Goal: Task Accomplishment & Management: Complete application form

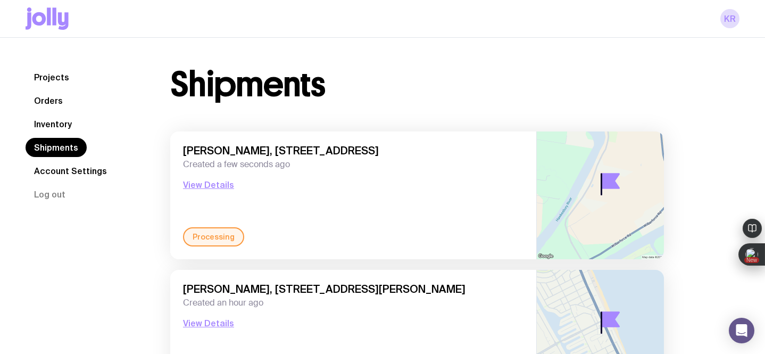
click at [46, 124] on link "Inventory" at bounding box center [53, 123] width 55 height 19
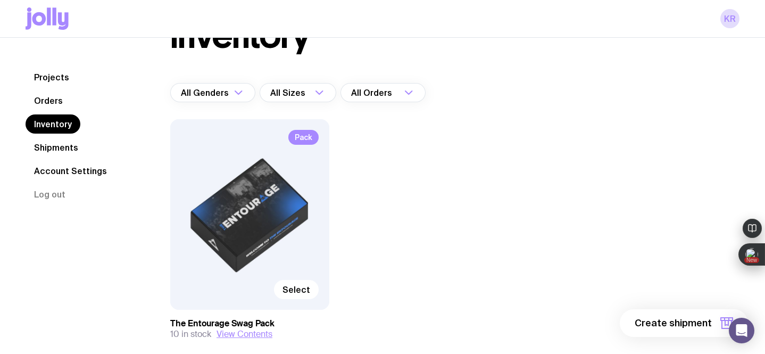
scroll to position [52, 0]
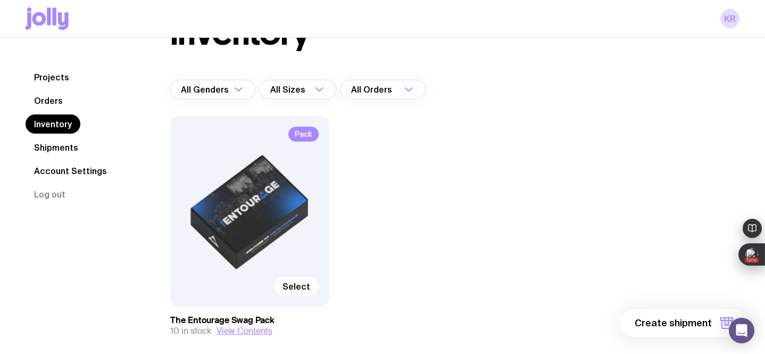
click at [295, 285] on span "Select" at bounding box center [296, 286] width 28 height 11
click at [0, 0] on input "Select" at bounding box center [0, 0] width 0 height 0
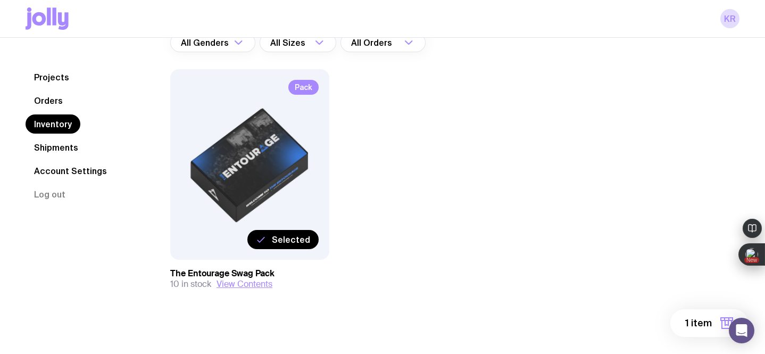
scroll to position [106, 0]
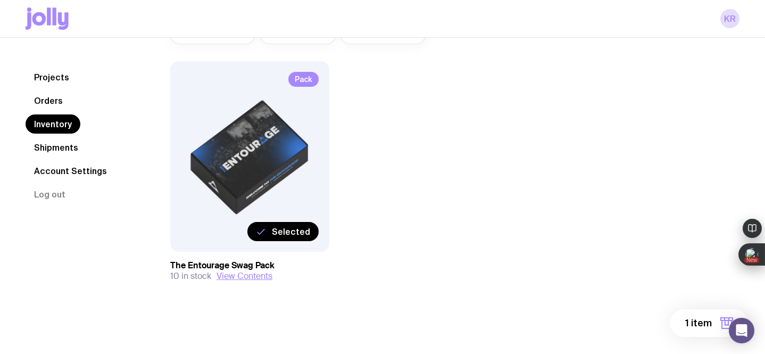
click at [689, 321] on span "1 item" at bounding box center [698, 322] width 27 height 13
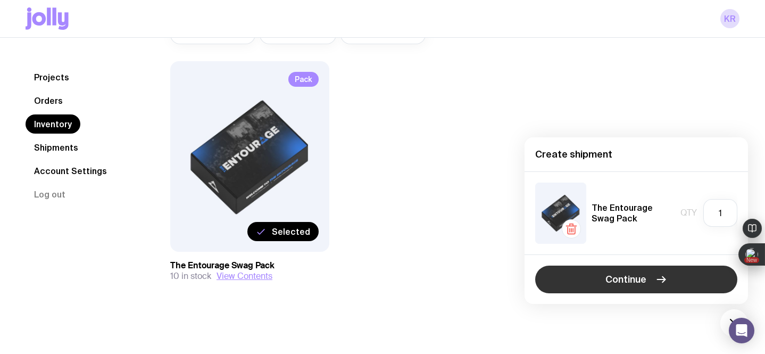
click at [640, 279] on span "Continue" at bounding box center [625, 279] width 41 height 13
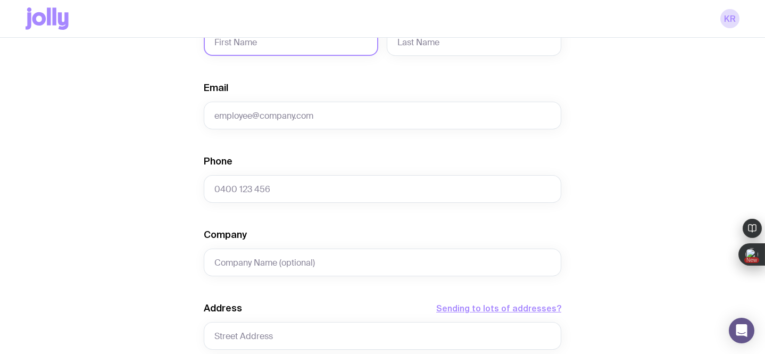
scroll to position [171, 0]
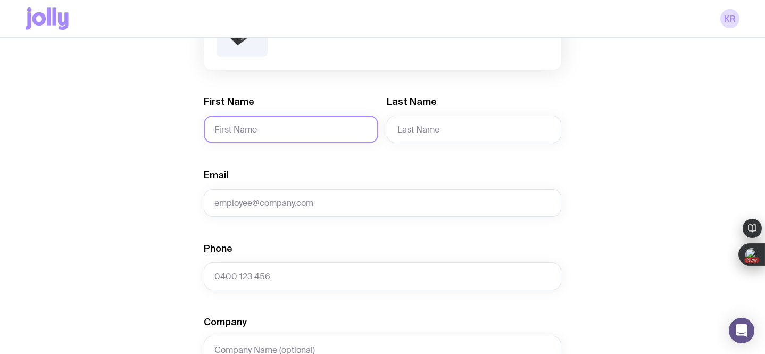
click at [238, 132] on input "First Name" at bounding box center [291, 129] width 174 height 28
paste input "[PERSON_NAME]"
drag, startPoint x: 313, startPoint y: 130, endPoint x: 261, endPoint y: 129, distance: 52.1
click at [261, 129] on input "[PERSON_NAME]" at bounding box center [291, 129] width 174 height 28
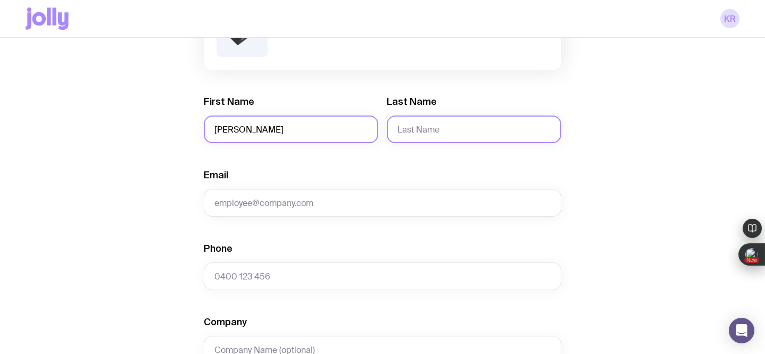
type input "[PERSON_NAME]"
click at [410, 129] on input "Last Name" at bounding box center [474, 129] width 174 height 28
paste input "[PERSON_NAME]"
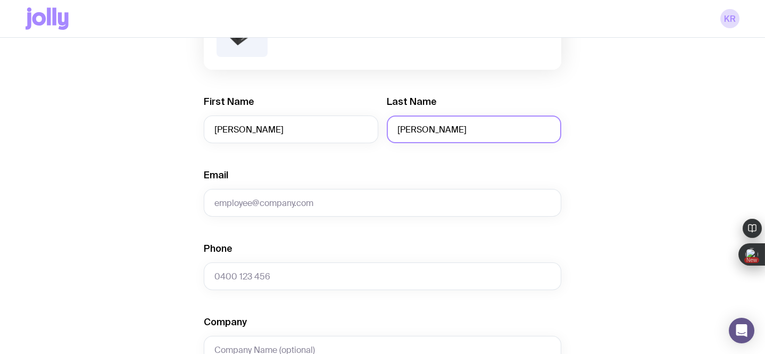
drag, startPoint x: 446, startPoint y: 131, endPoint x: 391, endPoint y: 132, distance: 54.2
click at [391, 132] on input "[PERSON_NAME]" at bounding box center [474, 129] width 174 height 28
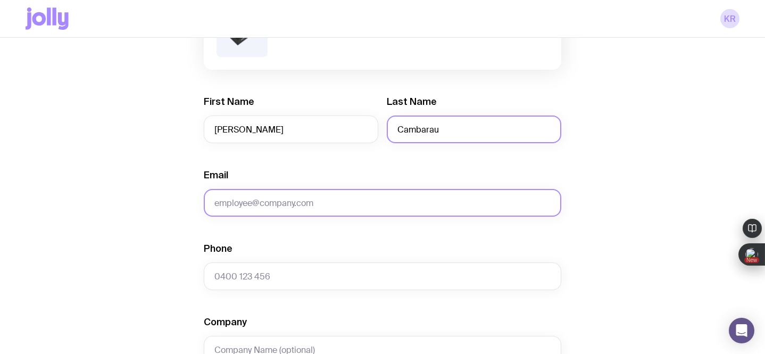
type input "Cambarau"
click at [247, 198] on input "Email" at bounding box center [382, 203] width 357 height 28
paste input "[DOMAIN_NAME][EMAIL_ADDRESS][DOMAIN_NAME]"
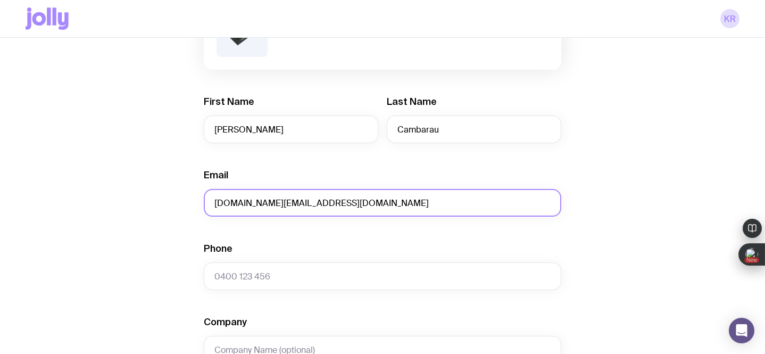
type input "[DOMAIN_NAME][EMAIL_ADDRESS][DOMAIN_NAME]"
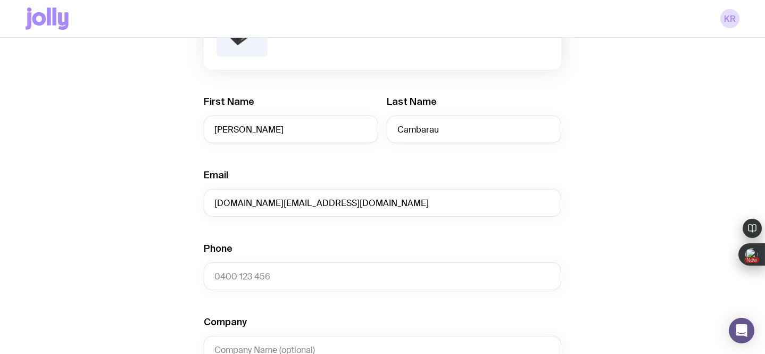
click at [163, 250] on div "Create shipment Shipment details 1 The Entourage Swag Pack First Name [PERSON_N…" at bounding box center [383, 314] width 714 height 809
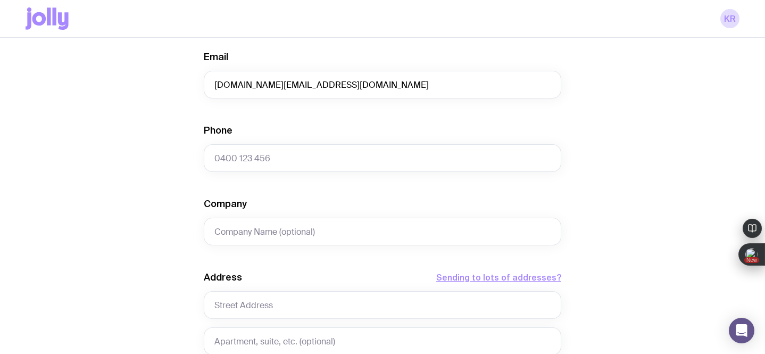
scroll to position [290, 0]
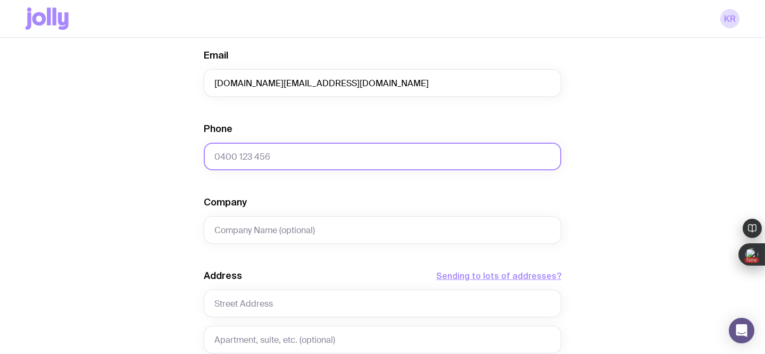
click at [263, 156] on input "Phone" at bounding box center [382, 156] width 357 height 28
paste input "498 789 203"
click at [215, 157] on input "498 789 203" at bounding box center [382, 156] width 357 height 28
type input "0498 789 203"
click at [109, 242] on div "Create shipment Shipment details 1 The Entourage Swag Pack First Name [PERSON_N…" at bounding box center [383, 194] width 714 height 809
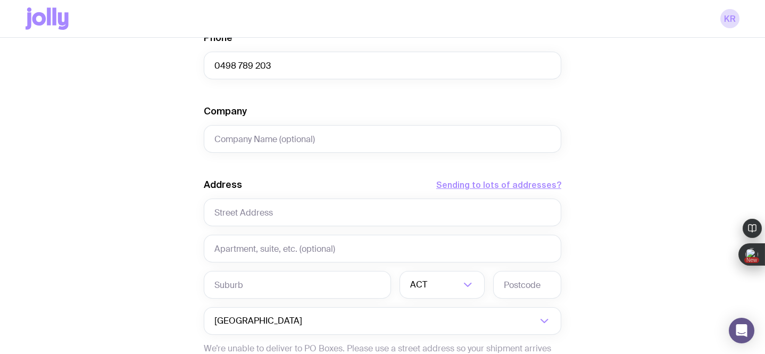
scroll to position [396, 0]
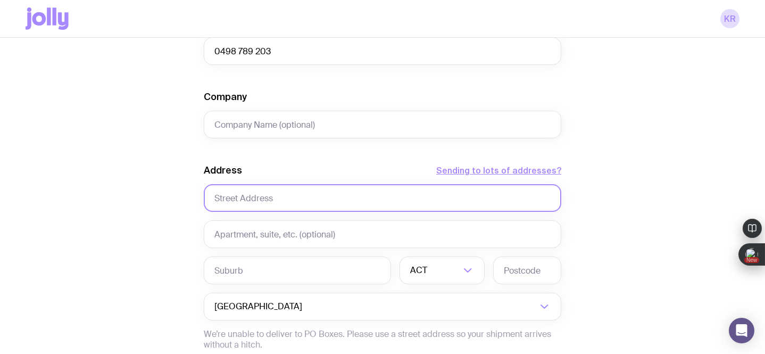
click at [358, 198] on input "text" at bounding box center [382, 198] width 357 height 28
paste input "[STREET_ADDRESS]"
drag, startPoint x: 388, startPoint y: 198, endPoint x: 283, endPoint y: 200, distance: 105.3
click at [283, 200] on input "[STREET_ADDRESS]" at bounding box center [382, 198] width 357 height 28
type input "[STREET_ADDRESS]"
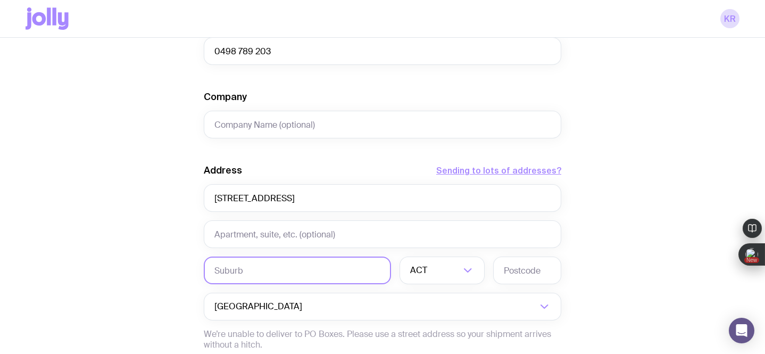
click at [265, 265] on input "text" at bounding box center [297, 270] width 187 height 28
paste input "[STREET_ADDRESS]"
drag, startPoint x: 283, startPoint y: 272, endPoint x: 181, endPoint y: 266, distance: 102.3
click at [181, 266] on div "Create shipment Shipment details 1 The Entourage Swag Pack First Name [PERSON_N…" at bounding box center [383, 89] width 714 height 809
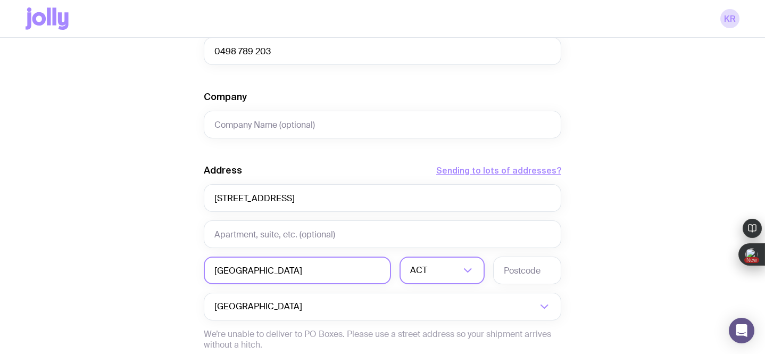
type input "[GEOGRAPHIC_DATA]"
click at [451, 270] on input "Search for option" at bounding box center [444, 270] width 31 height 28
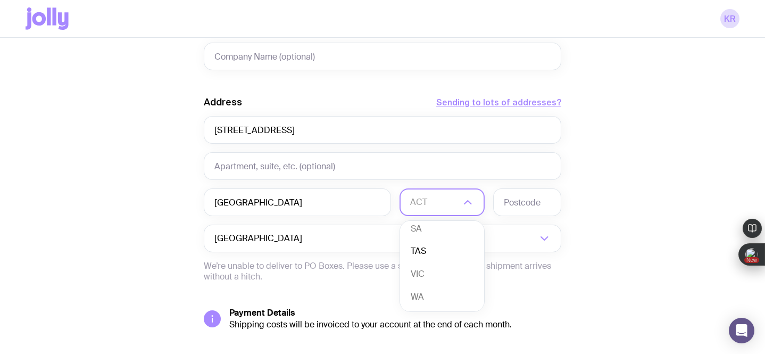
scroll to position [468, 0]
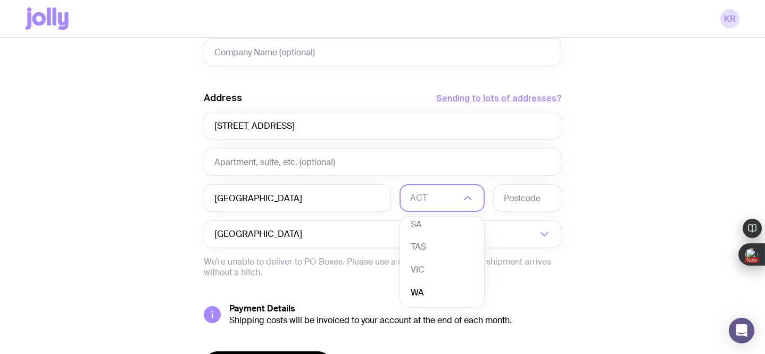
click at [422, 289] on li "WA" at bounding box center [442, 292] width 84 height 23
click at [533, 199] on input "text" at bounding box center [527, 198] width 68 height 28
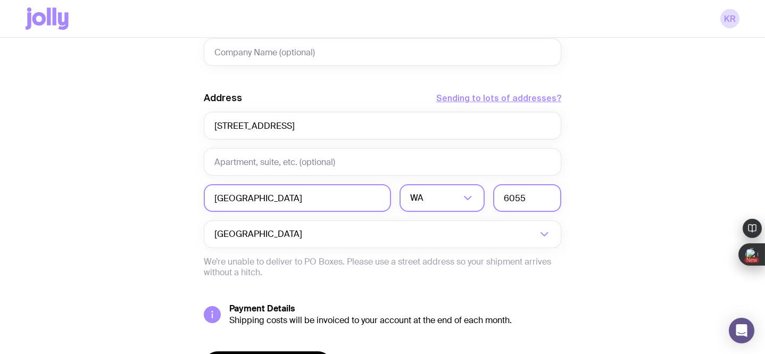
type input "6055"
drag, startPoint x: 328, startPoint y: 199, endPoint x: 235, endPoint y: 200, distance: 93.1
click at [235, 200] on input "[GEOGRAPHIC_DATA]" at bounding box center [297, 198] width 187 height 28
type input "[GEOGRAPHIC_DATA]"
click at [83, 238] on div "Create shipment Shipment details 1 The Entourage Swag Pack First Name [PERSON_N…" at bounding box center [383, 16] width 714 height 809
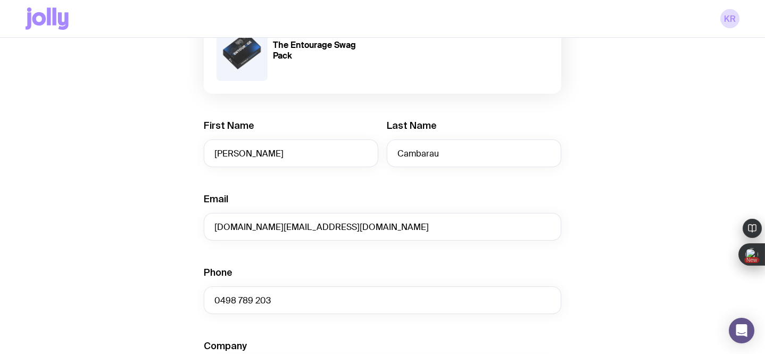
scroll to position [535, 0]
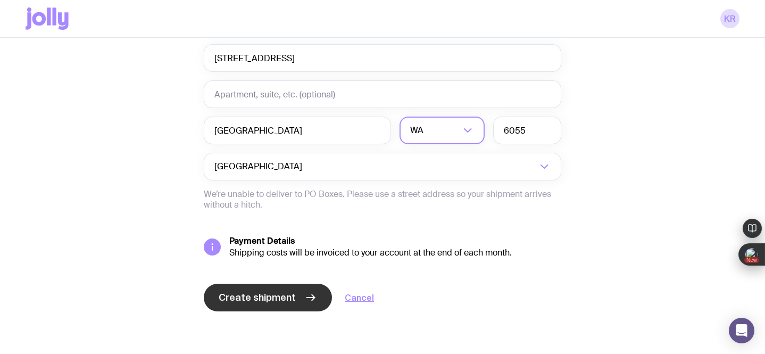
click at [223, 298] on span "Create shipment" at bounding box center [257, 297] width 77 height 13
